Goal: Task Accomplishment & Management: Manage account settings

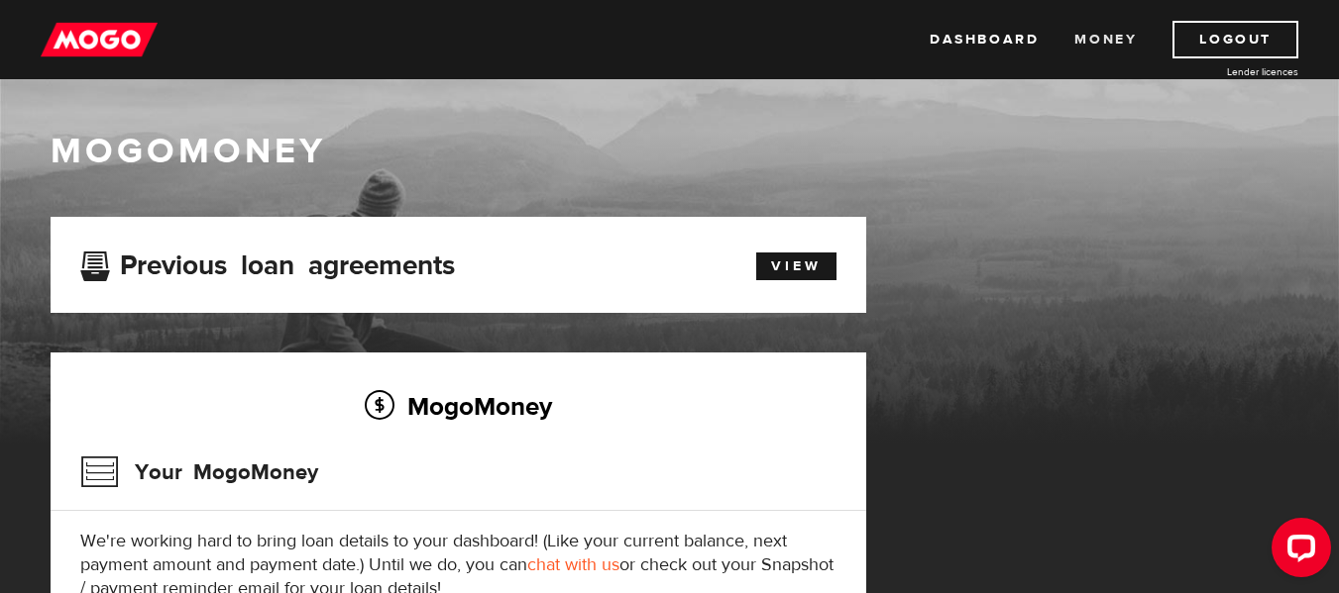
click at [1090, 45] on link "Money" at bounding box center [1105, 40] width 62 height 38
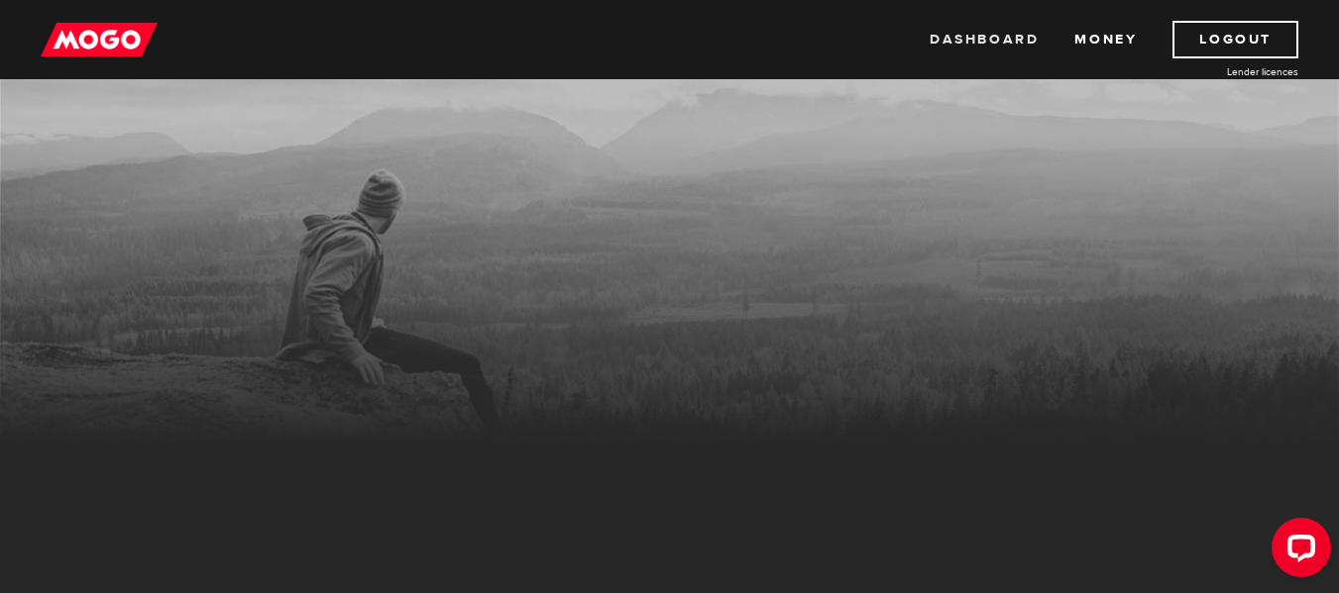
click at [1003, 45] on link "Dashboard" at bounding box center [983, 40] width 109 height 38
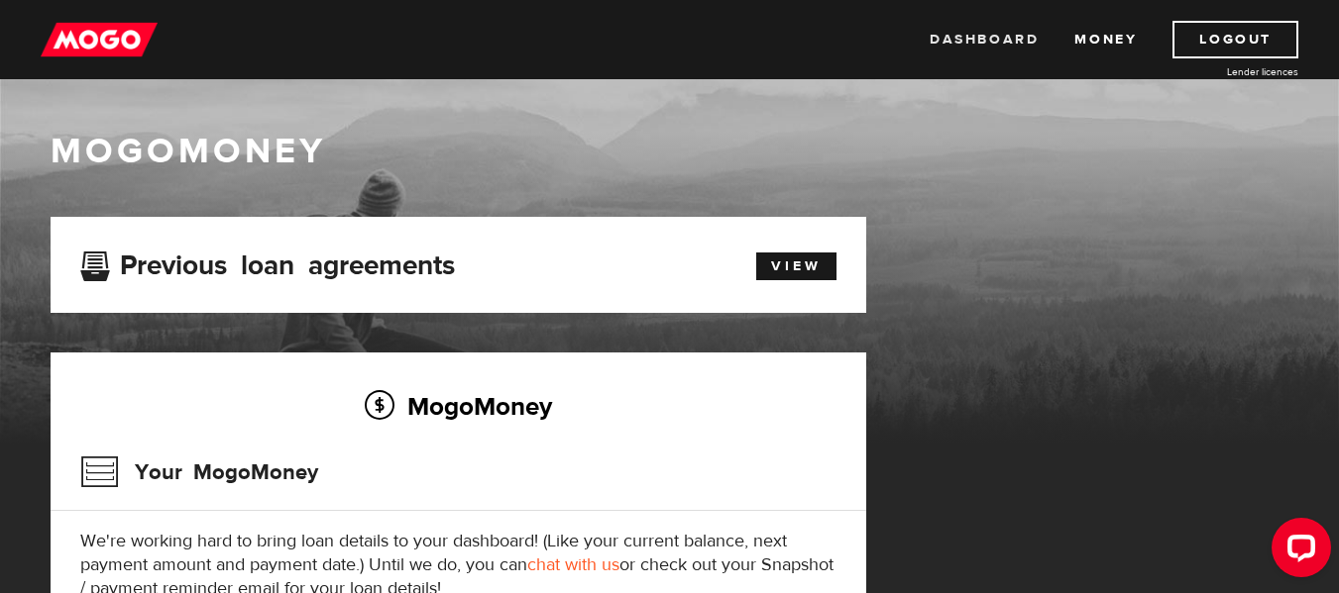
click at [996, 43] on link "Dashboard" at bounding box center [983, 40] width 109 height 38
click at [1215, 49] on link "Logout" at bounding box center [1235, 40] width 126 height 38
